Goal: Find specific page/section: Find specific page/section

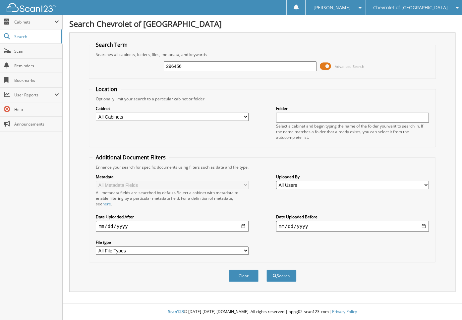
type input "296456"
click at [267, 270] on button "Search" at bounding box center [282, 276] width 30 height 12
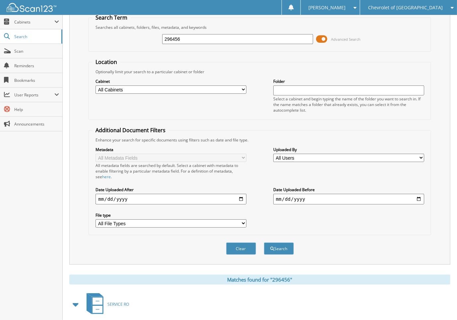
scroll to position [166, 0]
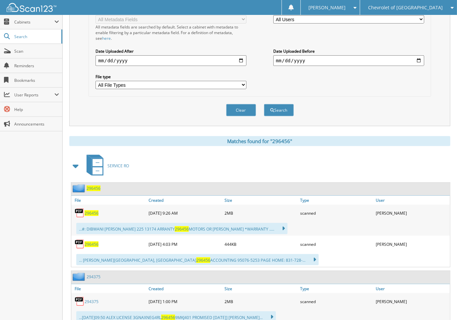
click at [91, 211] on span "296456" at bounding box center [92, 214] width 14 height 6
click at [94, 211] on span "296456" at bounding box center [92, 214] width 14 height 6
click at [95, 211] on span "296456" at bounding box center [92, 214] width 14 height 6
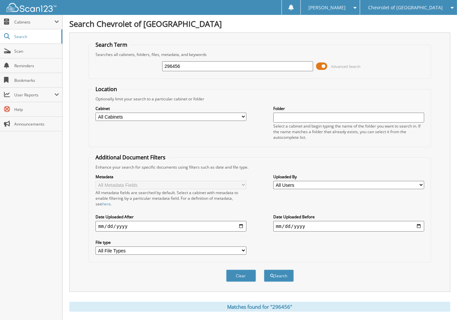
drag, startPoint x: 210, startPoint y: 69, endPoint x: 114, endPoint y: 63, distance: 95.7
click at [114, 63] on div "296456 Advanced Search" at bounding box center [259, 66] width 335 height 18
type input "297108"
click at [264, 270] on button "Search" at bounding box center [279, 276] width 30 height 12
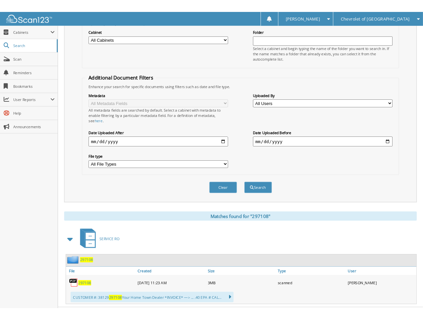
scroll to position [94, 0]
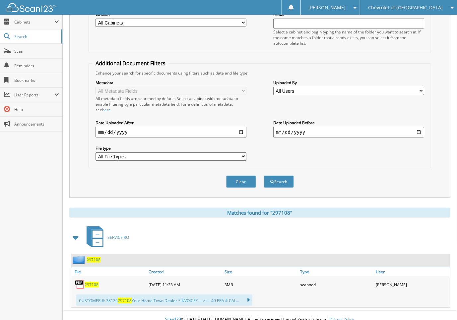
click at [89, 282] on span "297108" at bounding box center [92, 285] width 14 height 6
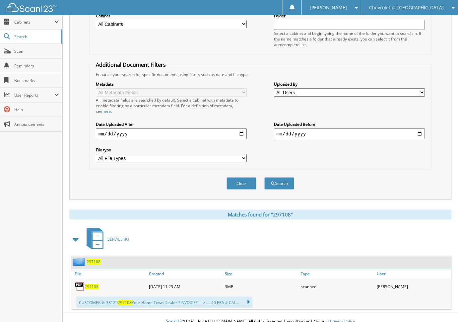
scroll to position [0, 0]
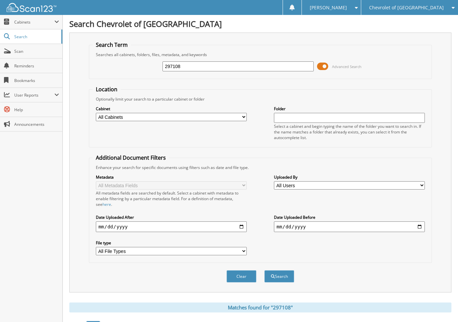
drag, startPoint x: 183, startPoint y: 67, endPoint x: 135, endPoint y: 62, distance: 48.7
click at [135, 62] on div "297108 Advanced Search" at bounding box center [261, 66] width 336 height 18
click at [217, 63] on input "297108" at bounding box center [238, 66] width 151 height 10
type input "2"
click at [237, 66] on input "text" at bounding box center [238, 66] width 151 height 10
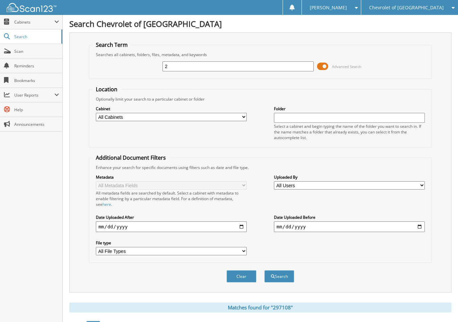
click at [231, 65] on input "2" at bounding box center [238, 66] width 151 height 10
type input "298711"
click at [264, 270] on button "Search" at bounding box center [279, 276] width 30 height 12
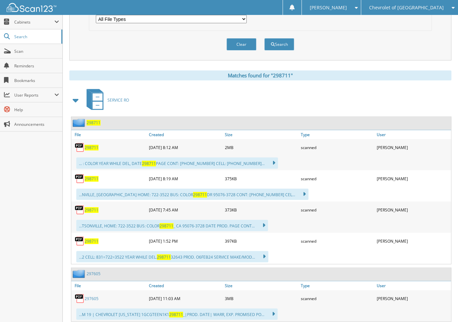
scroll to position [232, 0]
click at [92, 144] on span "298711" at bounding box center [92, 147] width 14 height 6
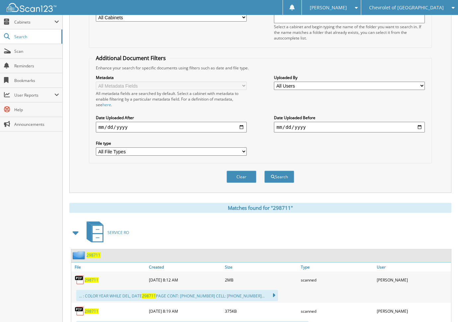
scroll to position [0, 0]
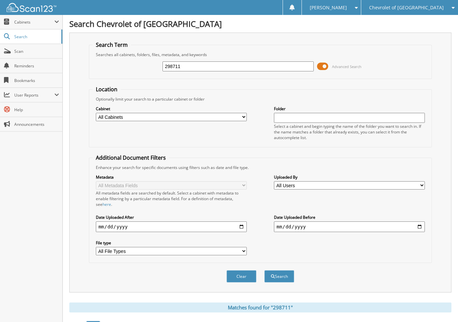
click at [203, 61] on input "298711" at bounding box center [238, 66] width 151 height 10
drag, startPoint x: 198, startPoint y: 64, endPoint x: 139, endPoint y: 62, distance: 58.7
click at [139, 62] on div "298711 Advanced Search" at bounding box center [261, 66] width 336 height 18
type input "298507"
click at [264, 270] on button "Search" at bounding box center [279, 276] width 30 height 12
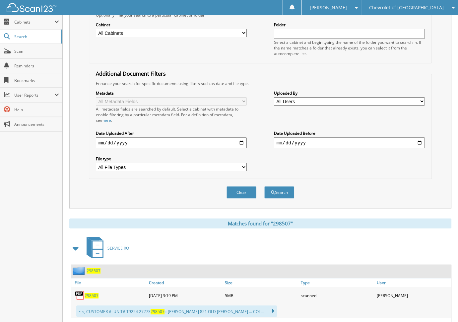
scroll to position [166, 0]
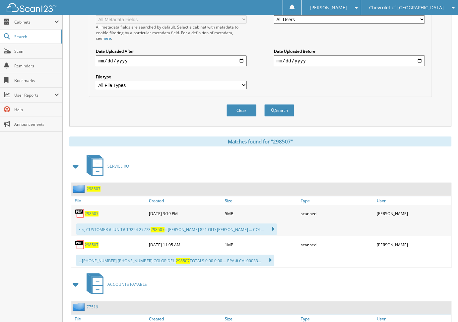
click at [92, 211] on span "298507" at bounding box center [92, 214] width 14 height 6
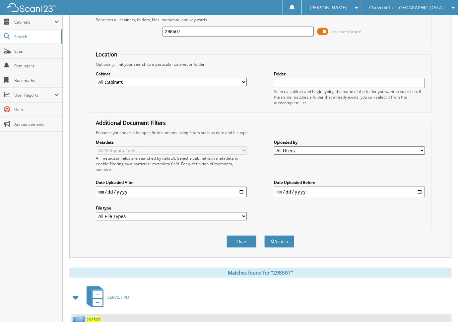
scroll to position [0, 0]
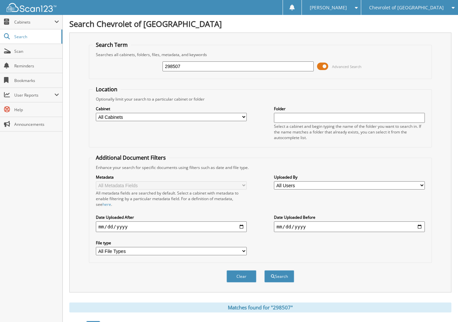
drag, startPoint x: 191, startPoint y: 64, endPoint x: 111, endPoint y: 63, distance: 79.9
click at [111, 63] on div "298507 Advanced Search" at bounding box center [261, 66] width 336 height 18
type input "299173"
click at [264, 270] on button "Search" at bounding box center [279, 276] width 30 height 12
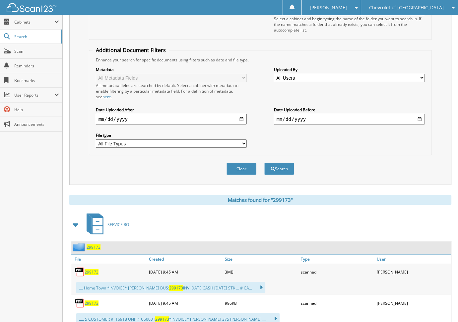
scroll to position [133, 0]
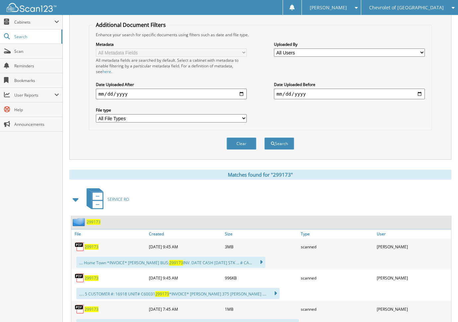
click at [87, 244] on span "299173" at bounding box center [92, 247] width 14 height 6
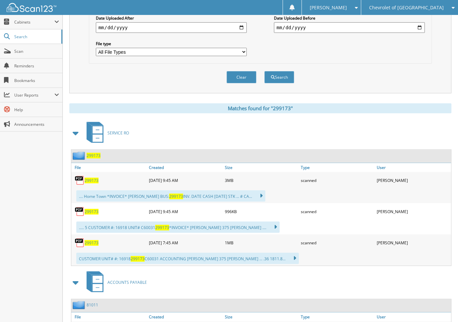
click at [92, 240] on span "299173" at bounding box center [92, 243] width 14 height 6
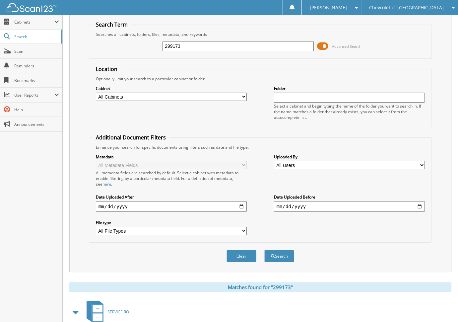
scroll to position [0, 0]
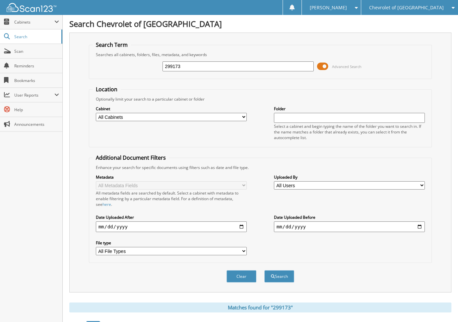
drag, startPoint x: 203, startPoint y: 63, endPoint x: 110, endPoint y: 62, distance: 93.2
click at [110, 62] on div "299173 Advanced Search" at bounding box center [261, 66] width 336 height 18
type input "298874"
click at [264, 270] on button "Search" at bounding box center [279, 276] width 30 height 12
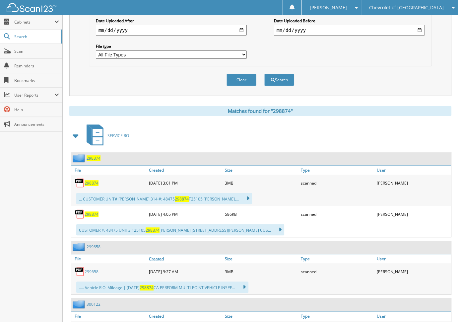
scroll to position [232, 0]
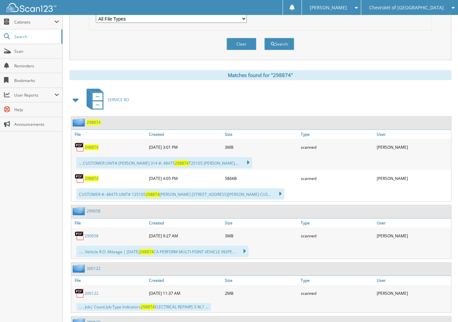
click at [92, 144] on span "298874" at bounding box center [92, 147] width 14 height 6
click at [88, 175] on span "298874" at bounding box center [92, 178] width 14 height 6
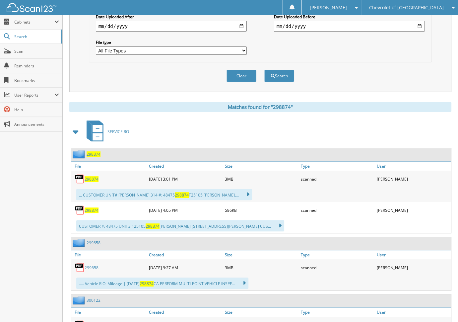
scroll to position [166, 0]
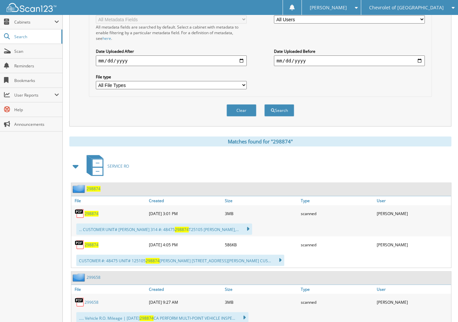
click at [160, 111] on div "Clear Search" at bounding box center [260, 110] width 343 height 27
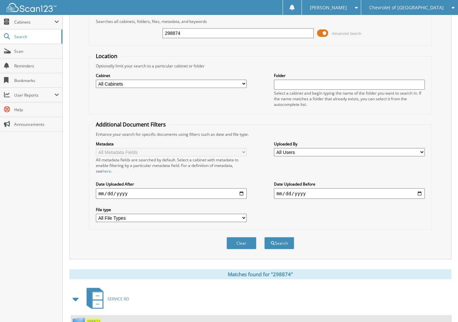
scroll to position [0, 0]
